Goal: Task Accomplishment & Management: Use online tool/utility

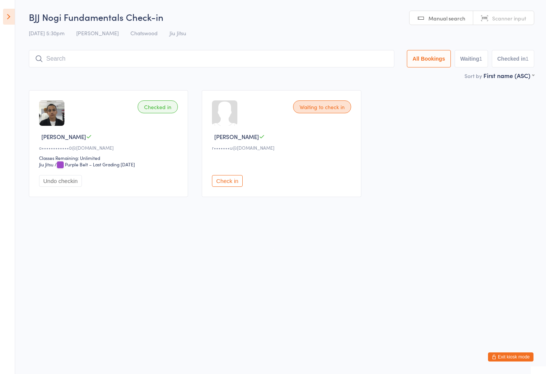
click at [103, 51] on input "search" at bounding box center [211, 58] width 365 height 17
click at [424, 58] on button "All Bookings" at bounding box center [429, 58] width 44 height 17
click at [164, 58] on input "search" at bounding box center [211, 58] width 365 height 17
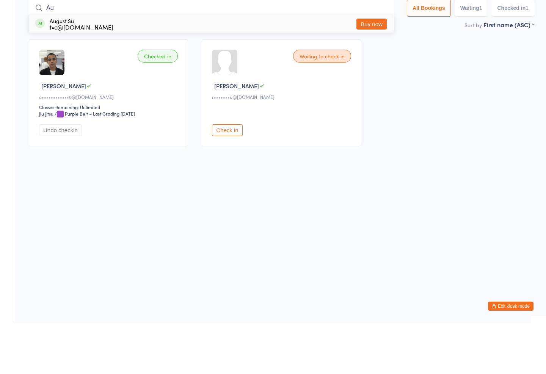
type input "A"
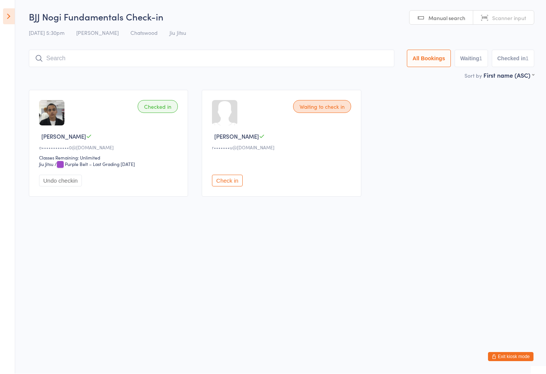
click at [173, 34] on span "Jiu Jitsu" at bounding box center [177, 33] width 17 height 8
click at [171, 34] on span "Jiu Jitsu" at bounding box center [177, 33] width 17 height 8
click at [174, 39] on div "14 Aug 5:30pm Thiago Braga Chatswood Jiu Jitsu" at bounding box center [281, 33] width 505 height 13
click at [260, 52] on input "search" at bounding box center [211, 58] width 365 height 17
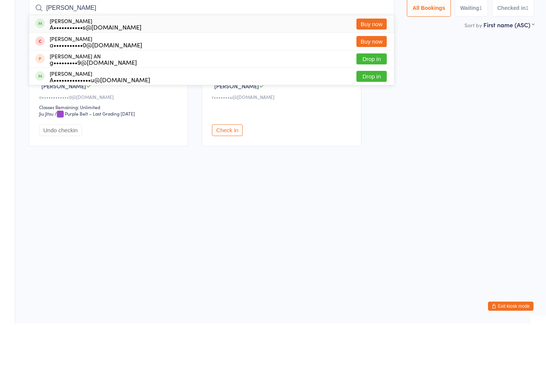
type input "Anthony"
click at [190, 66] on div "Anthony Cakmak A•••••••••••s@gmail.com Buy now" at bounding box center [211, 74] width 365 height 17
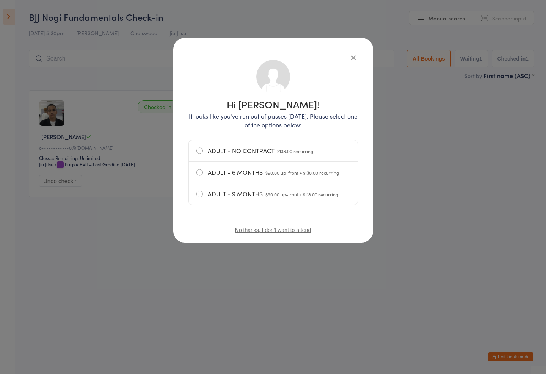
click at [182, 266] on div "Hi Anthony! It looks like you've run out of passes today. Please select one of …" at bounding box center [273, 187] width 546 height 374
click at [153, 275] on html "You have now entered Kiosk Mode. Members will be able to check themselves in us…" at bounding box center [273, 187] width 546 height 374
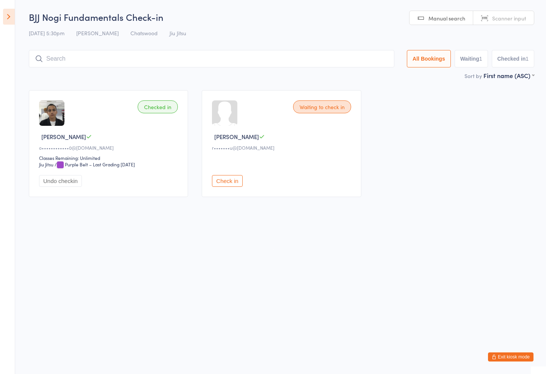
click at [171, 64] on input "search" at bounding box center [211, 58] width 365 height 17
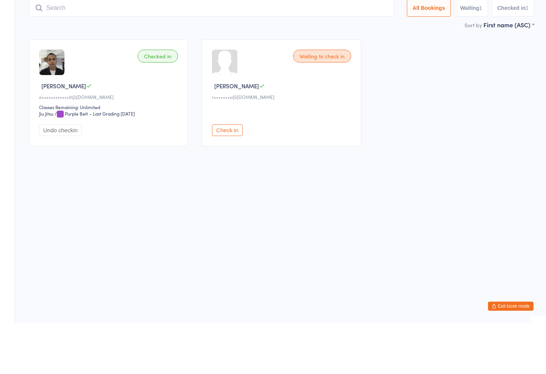
click at [470, 91] on div "Checked in Casey O o••••••••••••0@gmail.com Classes Remaining: Unlimited Jiu Ji…" at bounding box center [281, 143] width 519 height 121
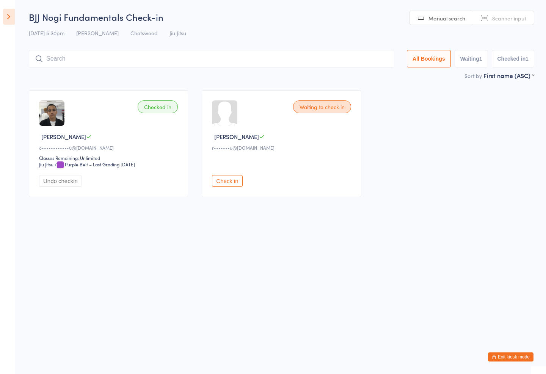
click at [139, 64] on input "search" at bounding box center [211, 58] width 365 height 17
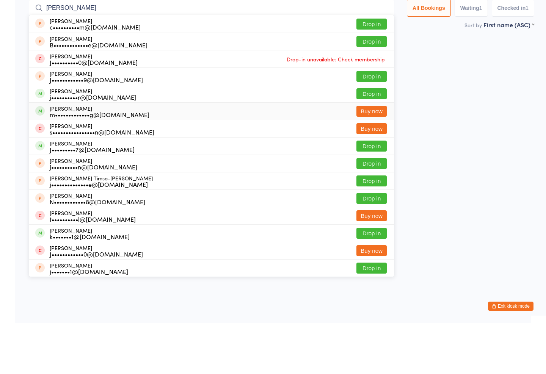
type input "Jamie"
click at [112, 156] on div "Jamieson Fiala m•••••••••••••g@gmail.com" at bounding box center [100, 162] width 100 height 12
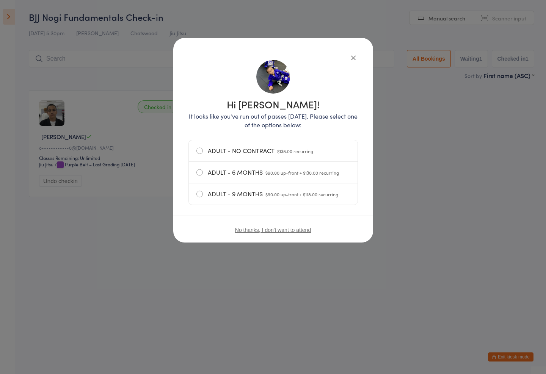
click at [345, 44] on div "Hi Jamieson! It looks like you've run out of passes today. Please select one of…" at bounding box center [273, 140] width 200 height 205
click at [355, 60] on button "button" at bounding box center [353, 57] width 9 height 9
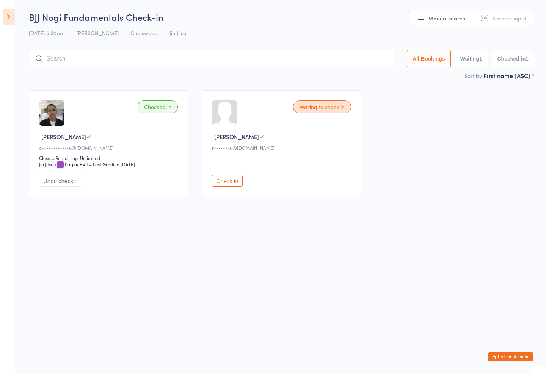
click at [527, 348] on html "You have now entered Kiosk Mode. Members will be able to check themselves in us…" at bounding box center [273, 187] width 546 height 374
click at [513, 348] on html "You have now entered Kiosk Mode. Members will be able to check themselves in us…" at bounding box center [273, 187] width 546 height 374
click at [514, 352] on button "Exit kiosk mode" at bounding box center [510, 356] width 45 height 9
